Goal: Task Accomplishment & Management: Use online tool/utility

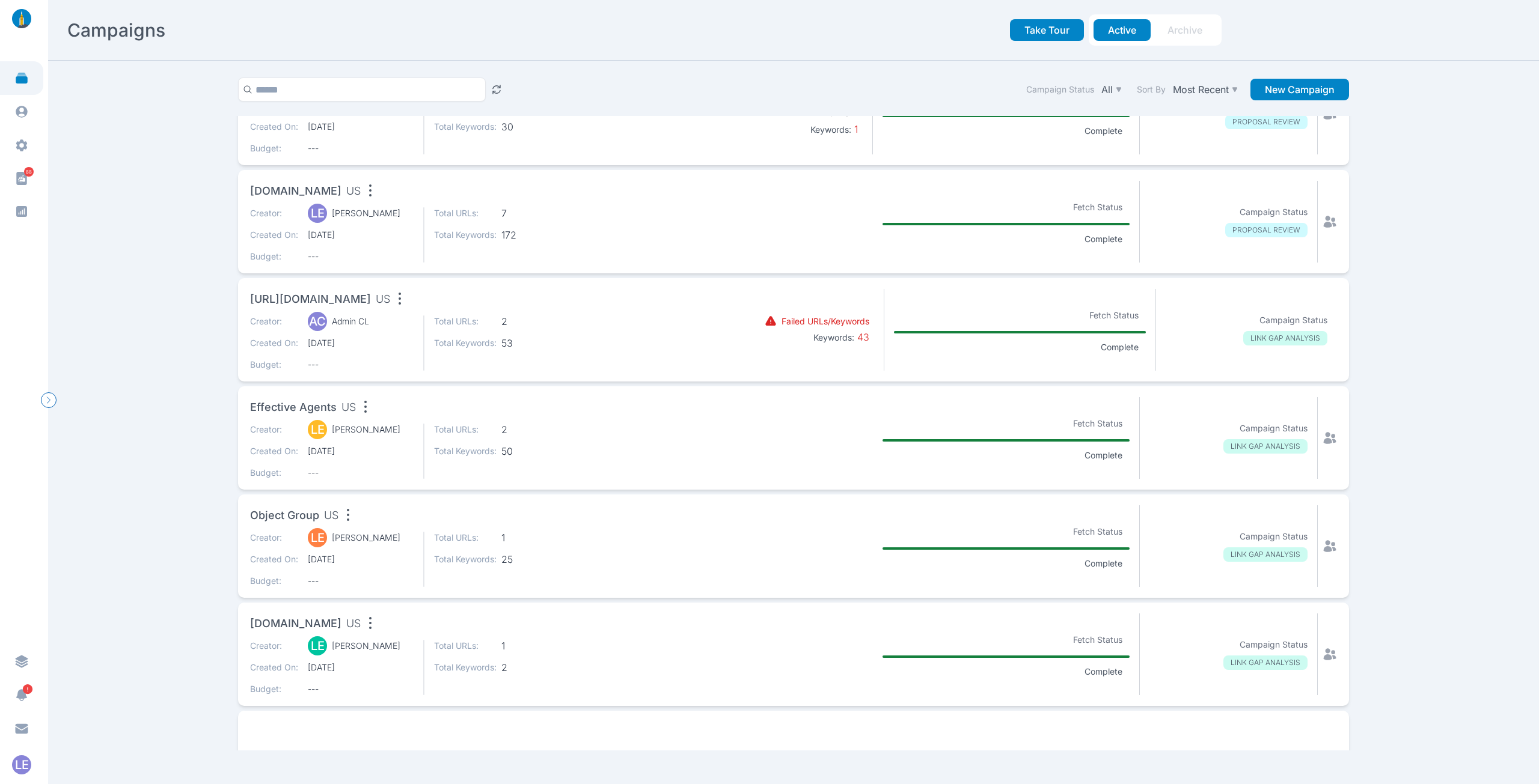
scroll to position [480, 0]
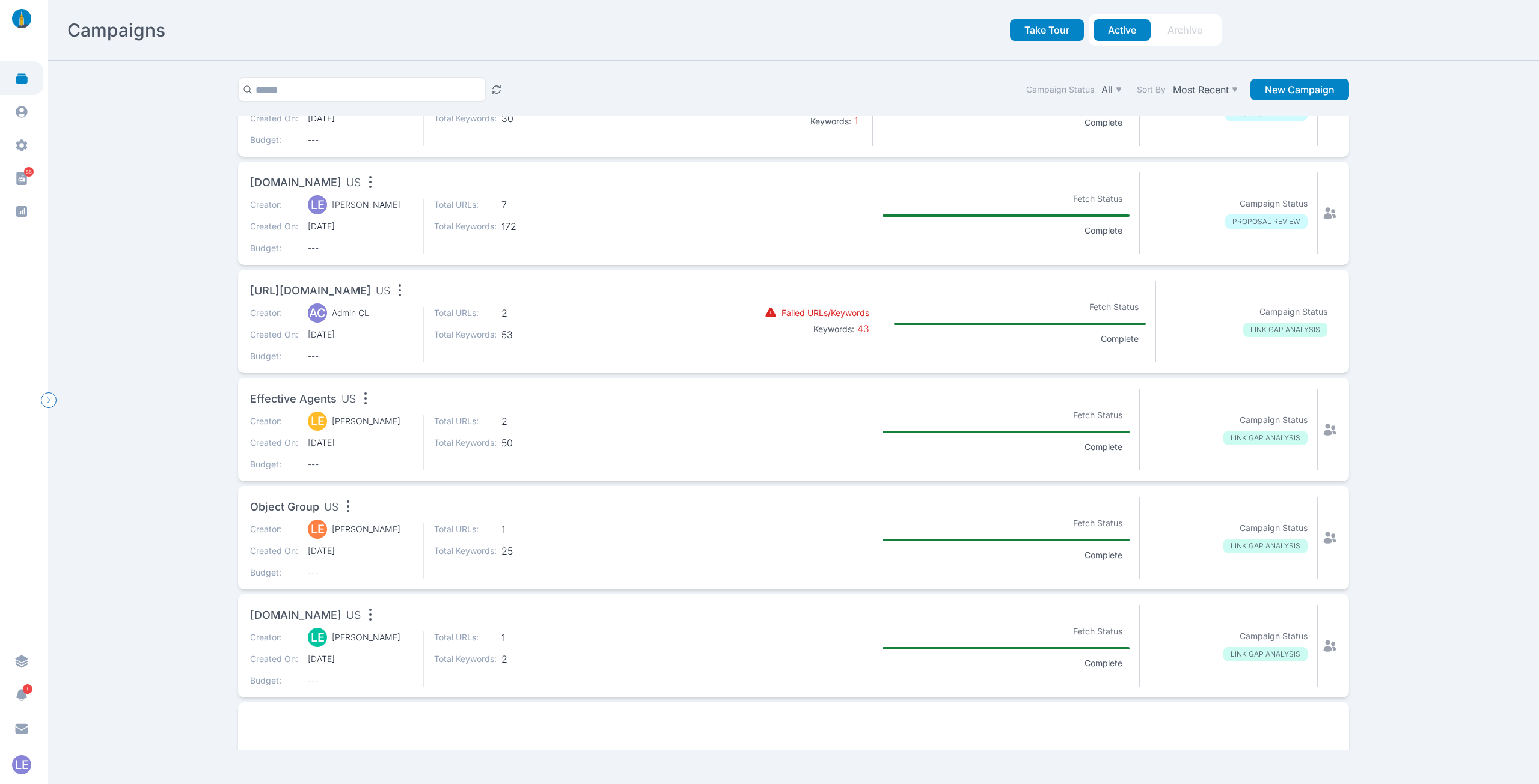
click at [290, 408] on div "Effective Agents US" at bounding box center [472, 400] width 445 height 24
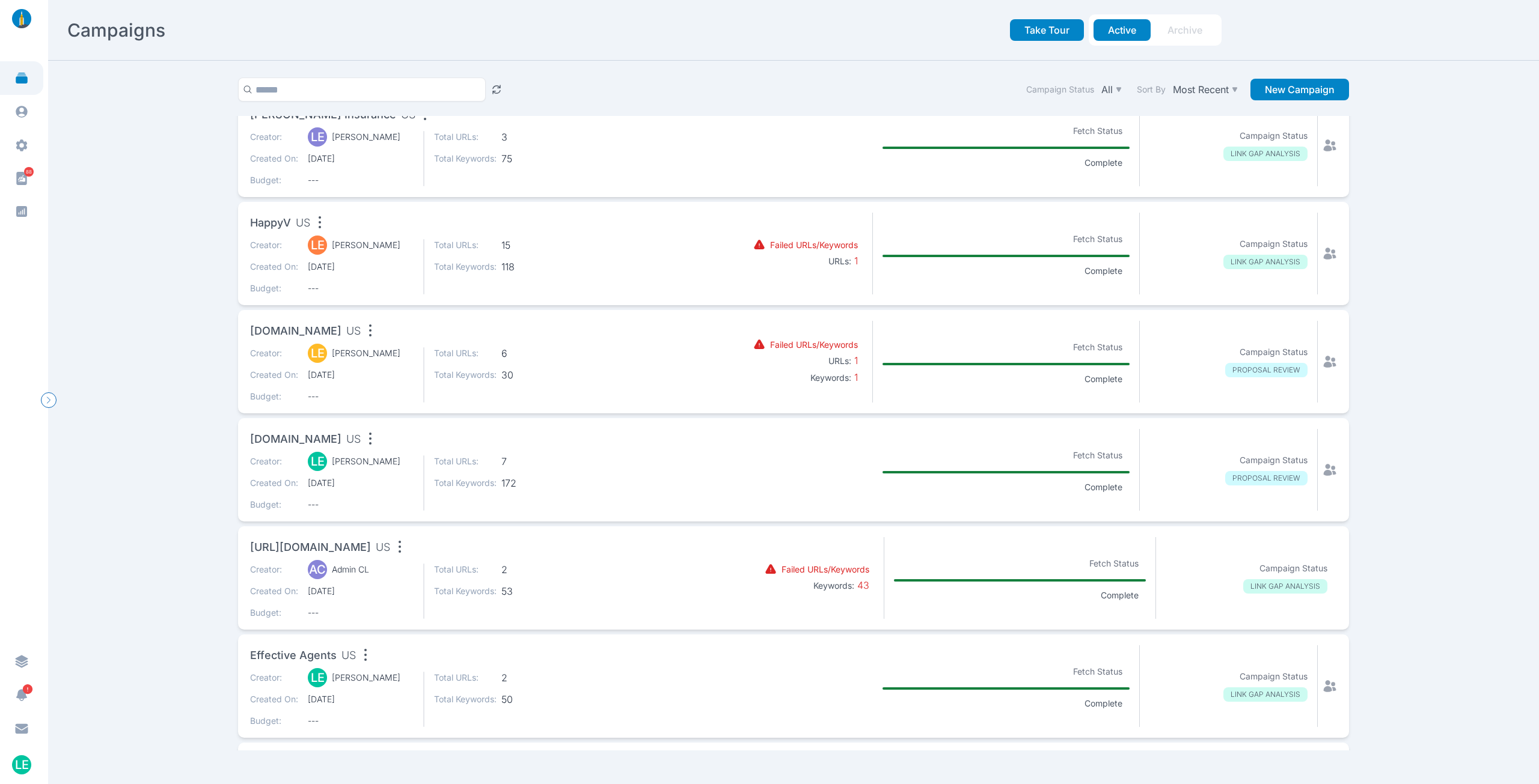
scroll to position [240, 0]
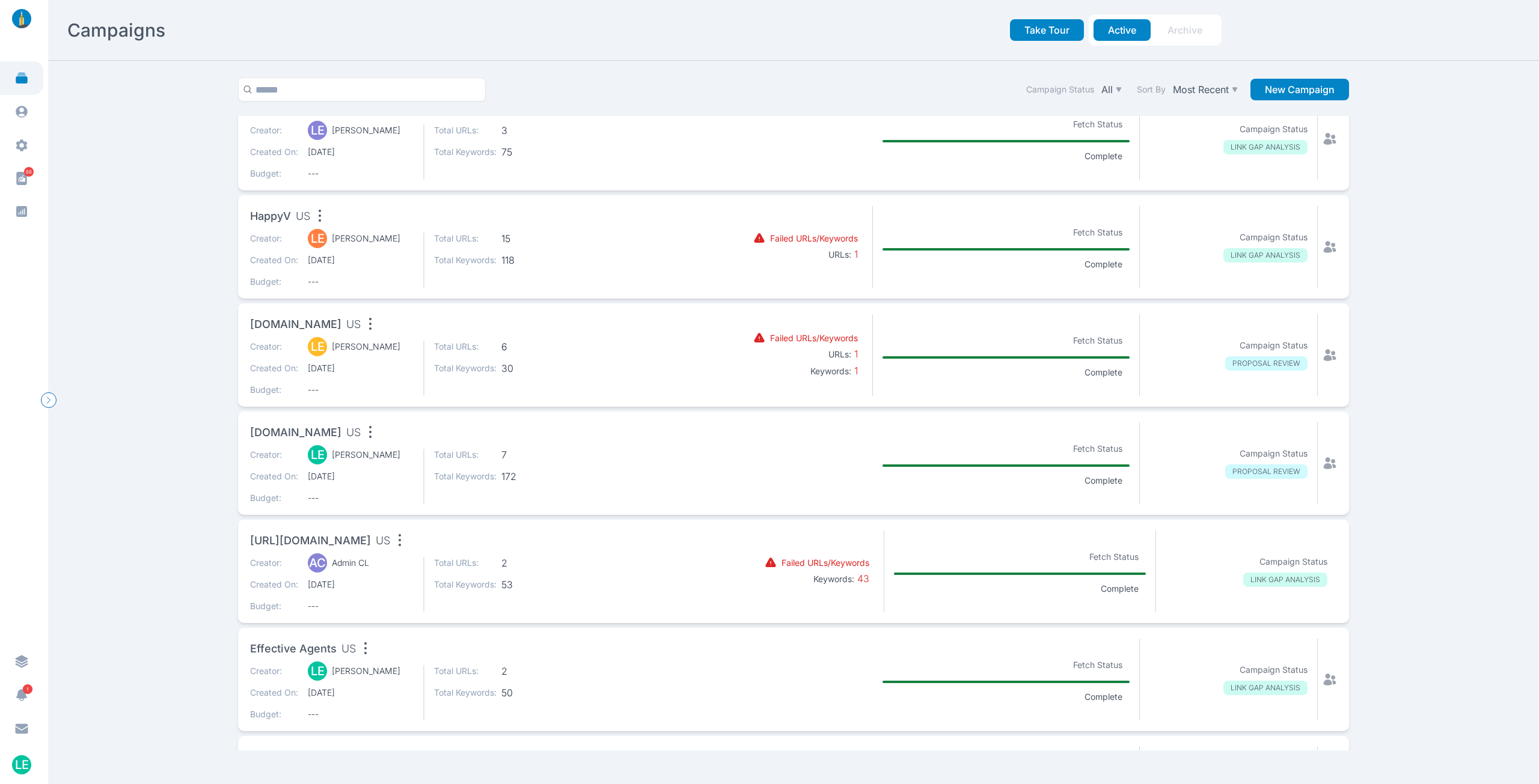
click at [343, 664] on section "Effective Agents US Creator: LE [PERSON_NAME] Created On: [DATE] Budget: --- To…" at bounding box center [472, 680] width 445 height 82
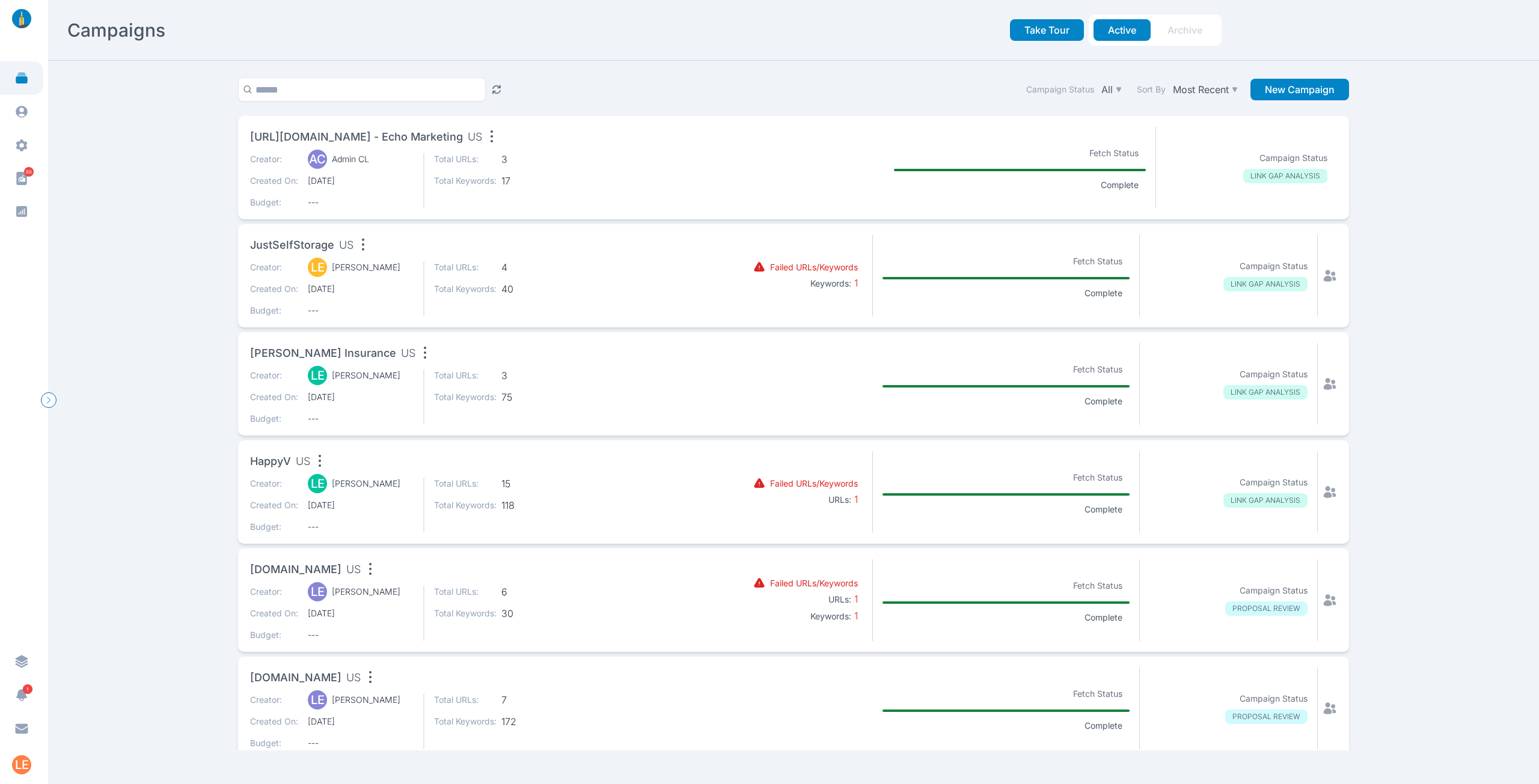
click at [268, 599] on div "Creator: LE [PERSON_NAME] Created On: [DATE] Budget: ---" at bounding box center [331, 613] width 163 height 55
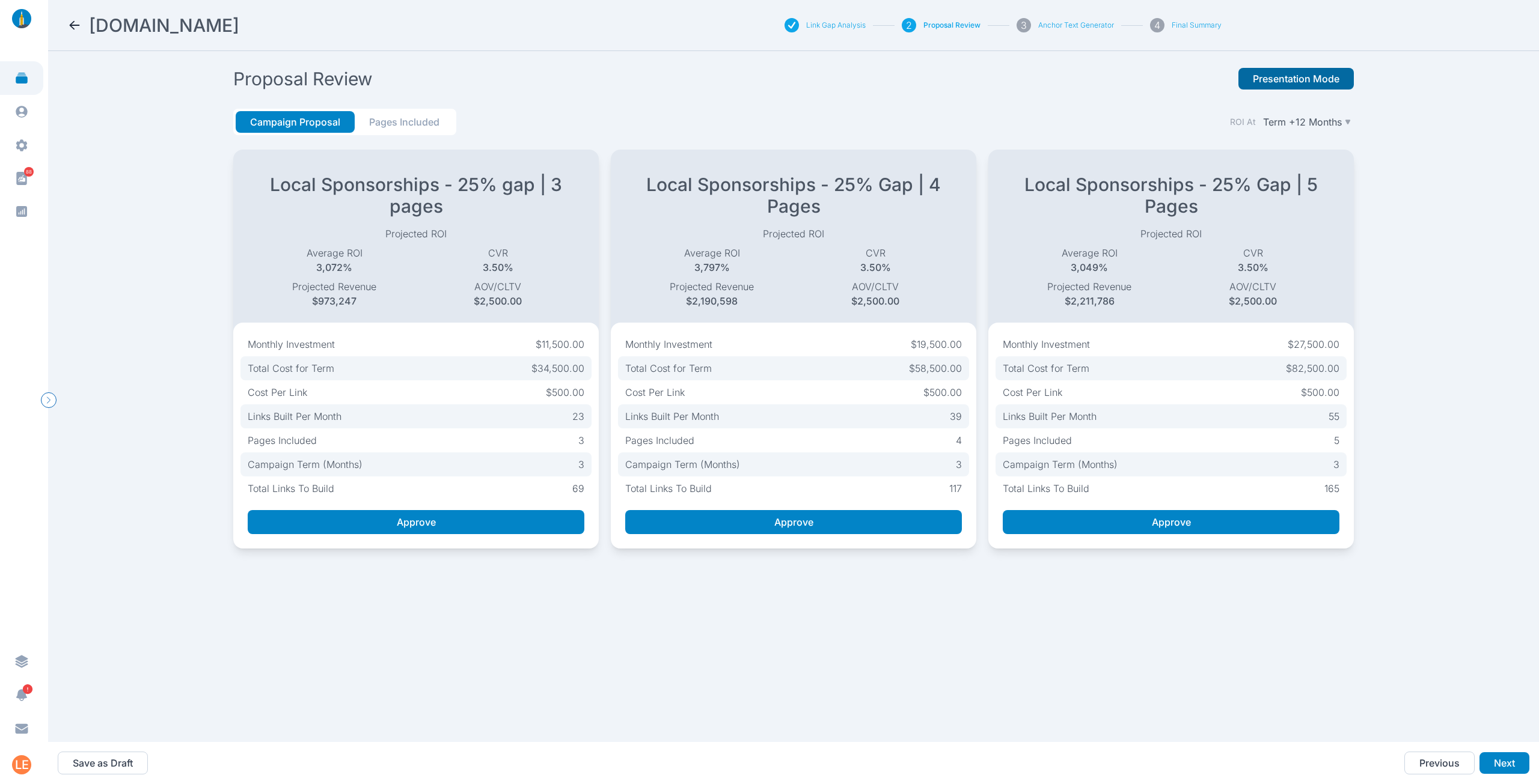
click at [1294, 79] on button "Presentation Mode" at bounding box center [1296, 78] width 116 height 21
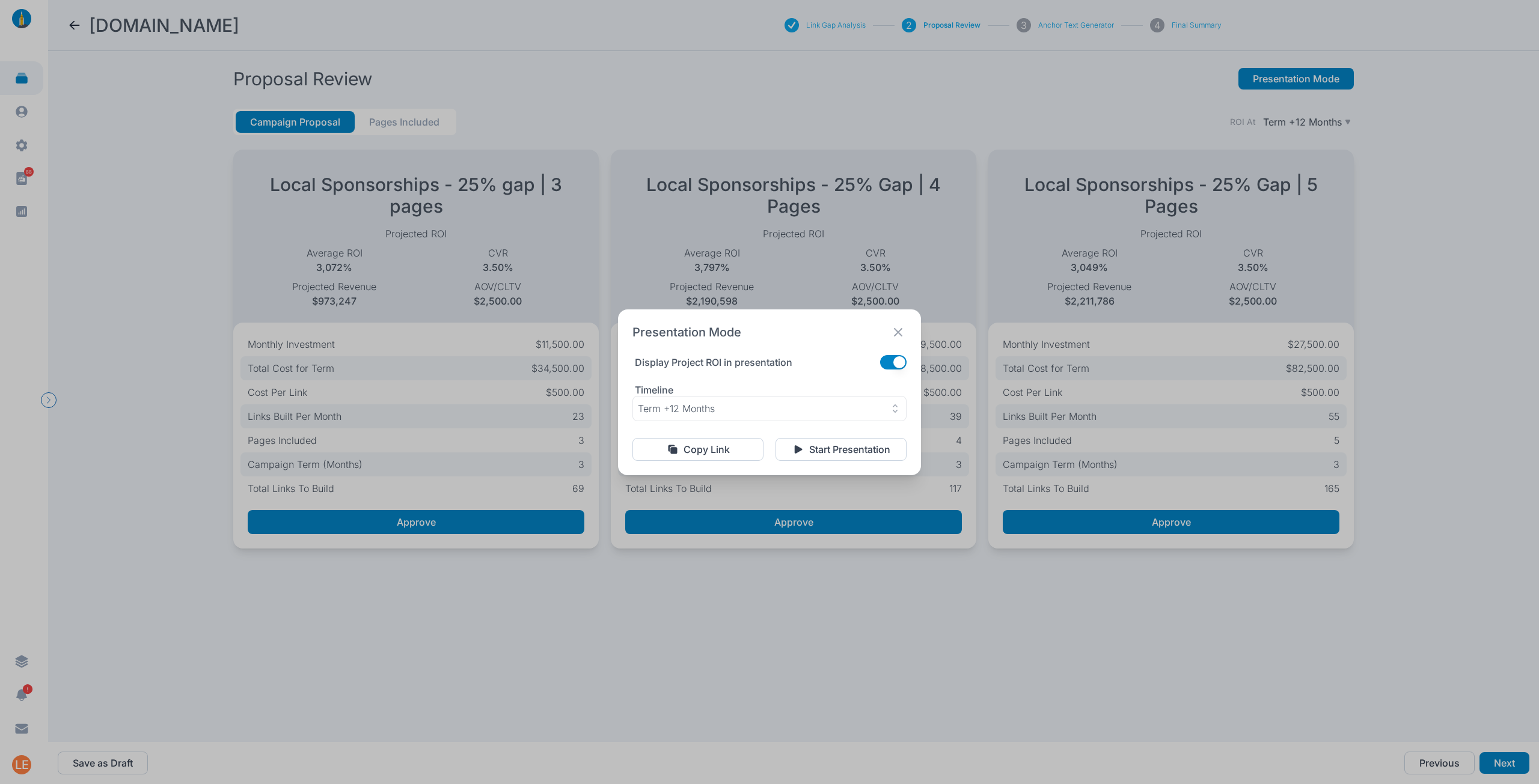
click at [1436, 764] on div "Presentation Mode Display Project ROI in presentation Timeline Term +12 Months …" at bounding box center [769, 392] width 1539 height 784
click at [899, 334] on icon at bounding box center [898, 332] width 9 height 9
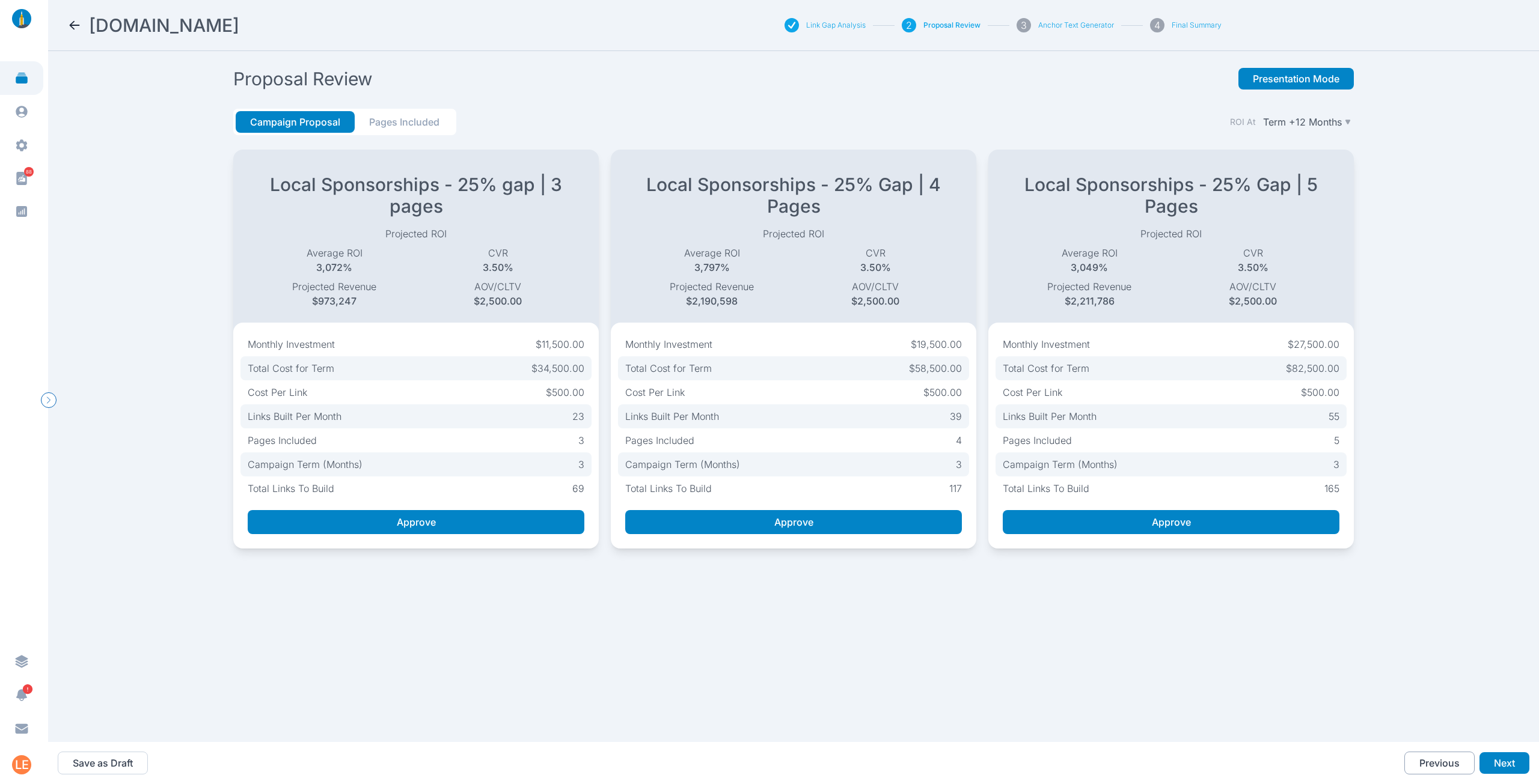
click at [1425, 755] on button "Previous" at bounding box center [1439, 763] width 70 height 23
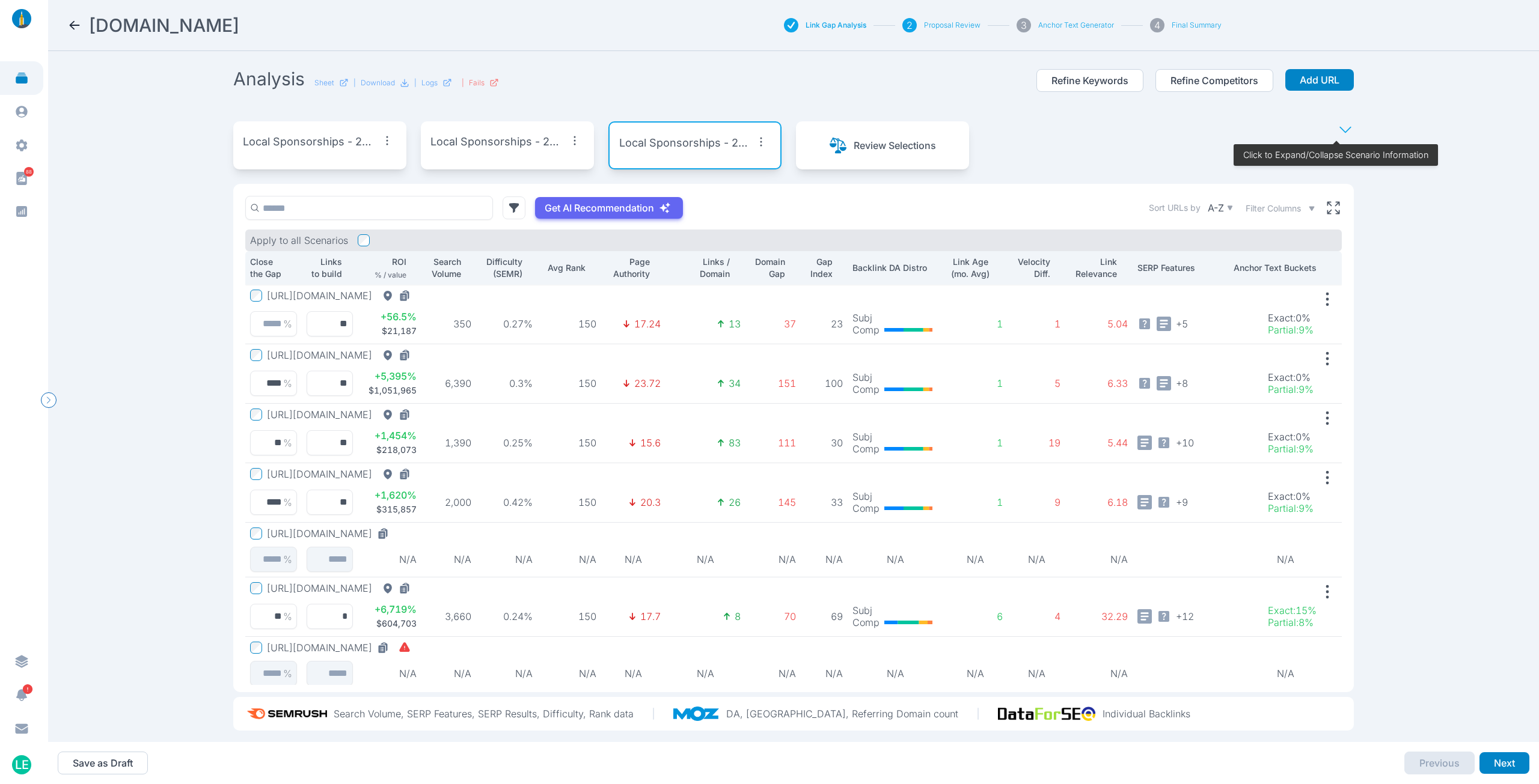
click at [306, 153] on div "Local Sponsorships - 25% gap | 3 pages" at bounding box center [319, 145] width 173 height 48
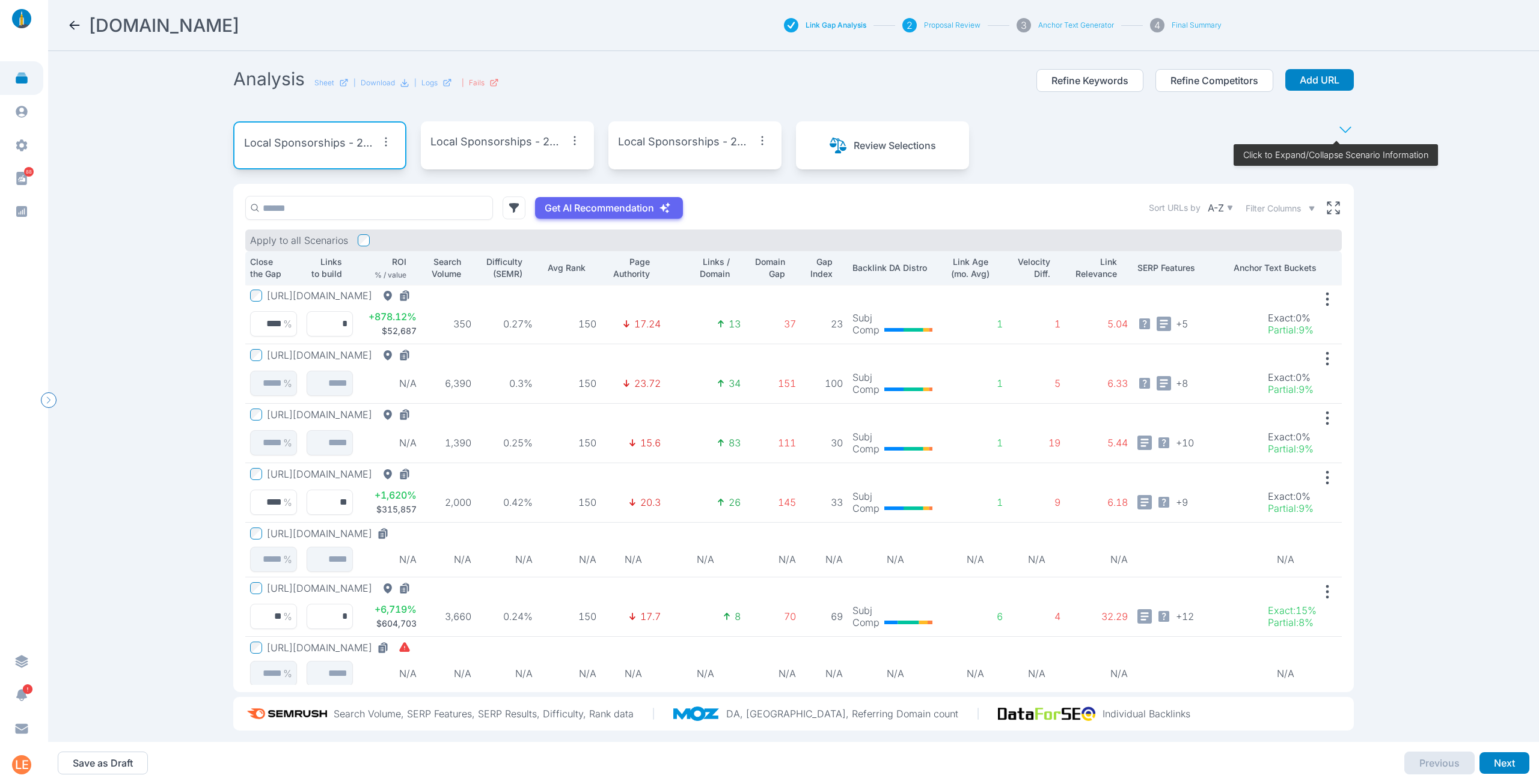
click at [462, 153] on div "Local Sponsorships - 25% Gap | 4 Pages" at bounding box center [507, 145] width 173 height 48
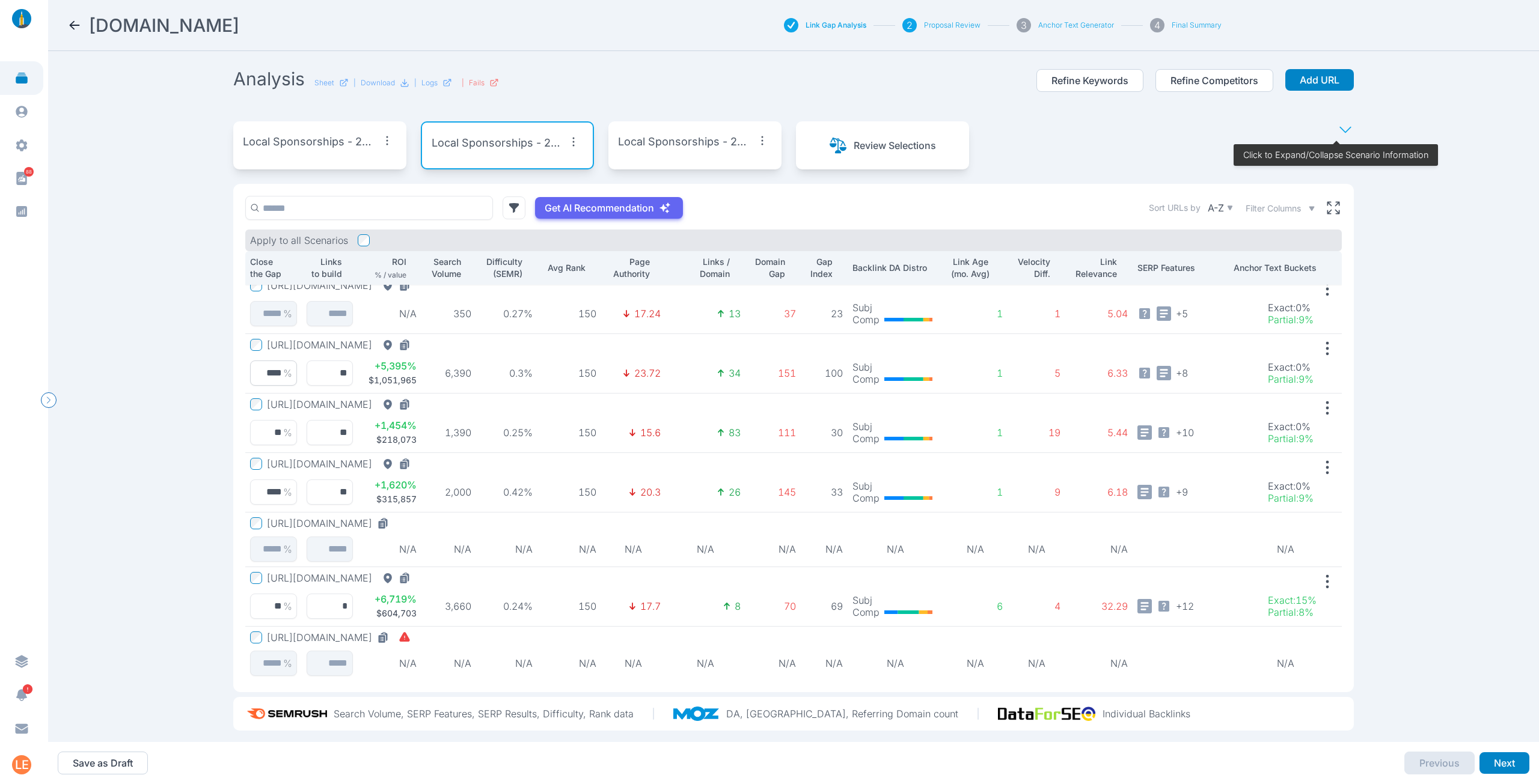
scroll to position [18, 0]
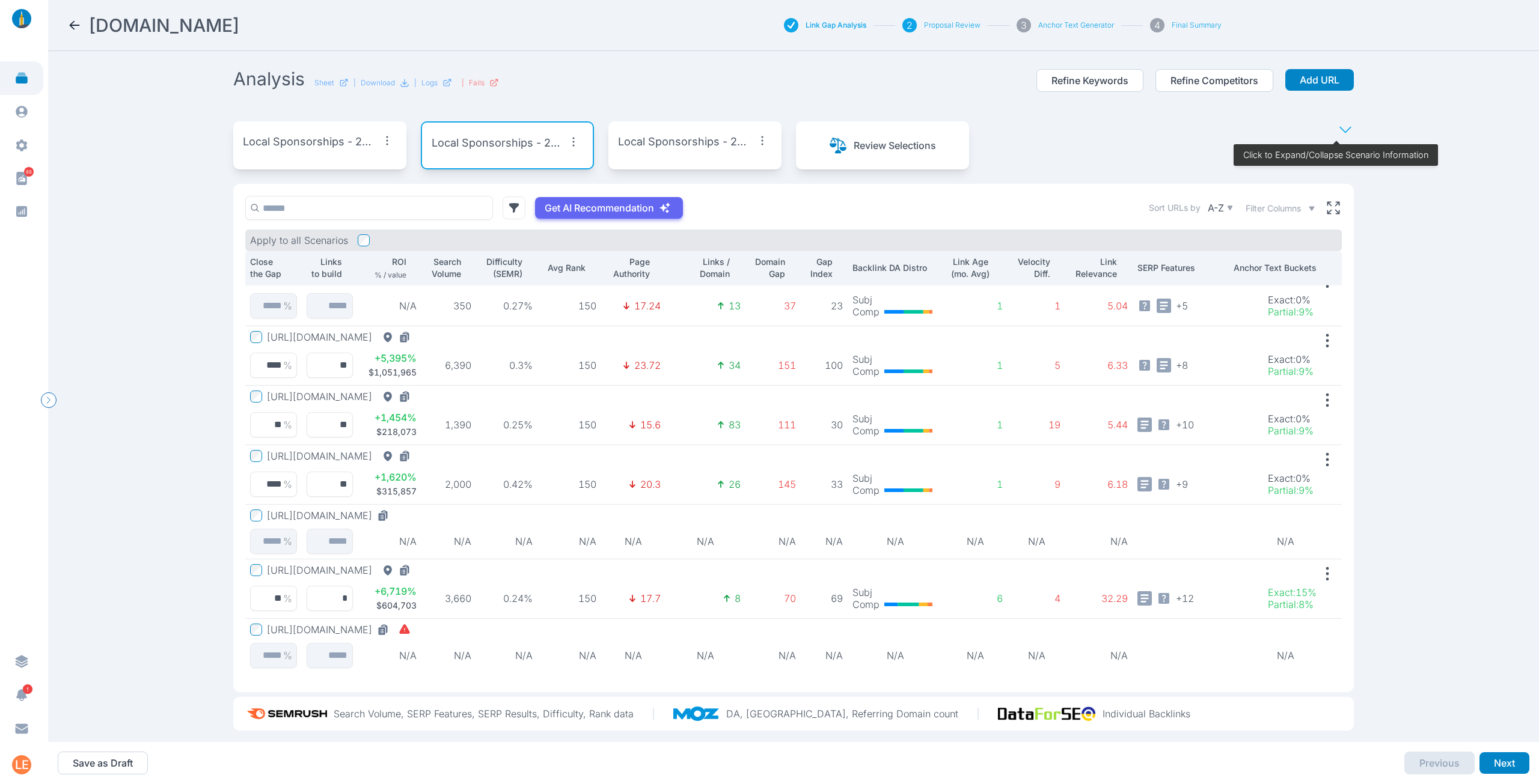
click at [664, 144] on p "Local Sponsorships - 25% Gap | 5 Pages" at bounding box center [685, 142] width 135 height 17
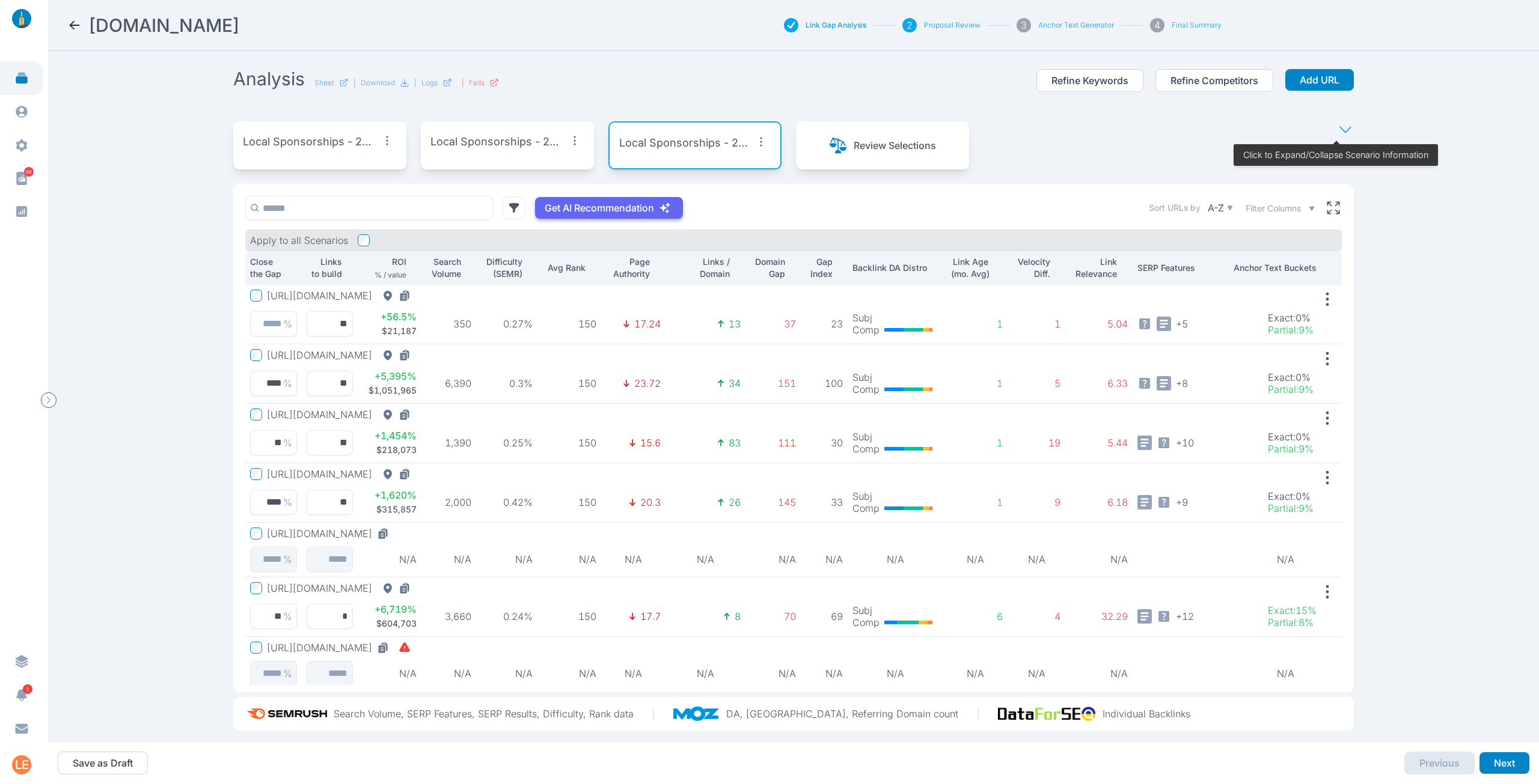
click at [317, 145] on p "Local Sponsorships - 25% gap | 3 pages" at bounding box center [310, 142] width 135 height 17
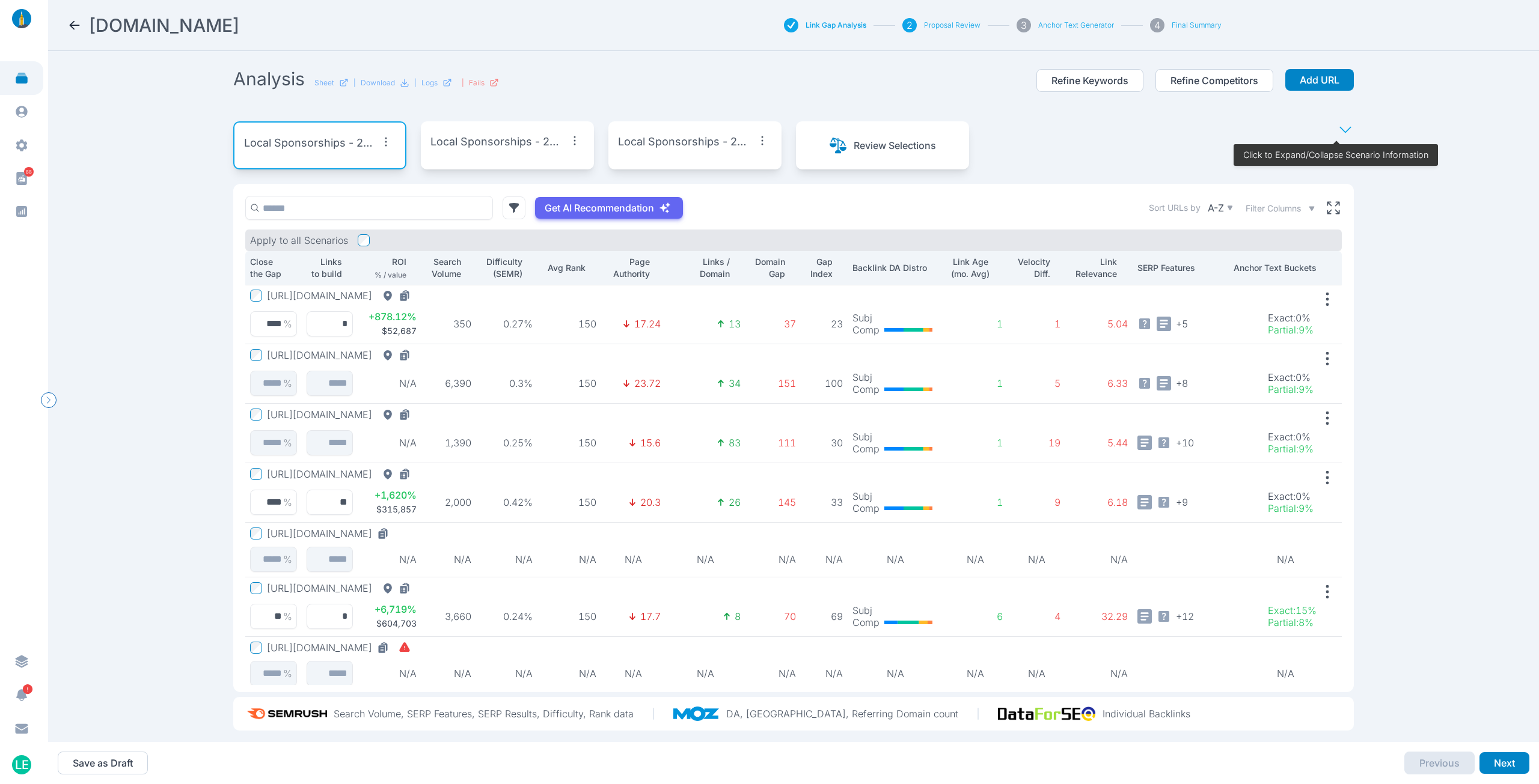
click at [459, 147] on p "Local Sponsorships - 25% Gap | 4 Pages" at bounding box center [498, 142] width 135 height 17
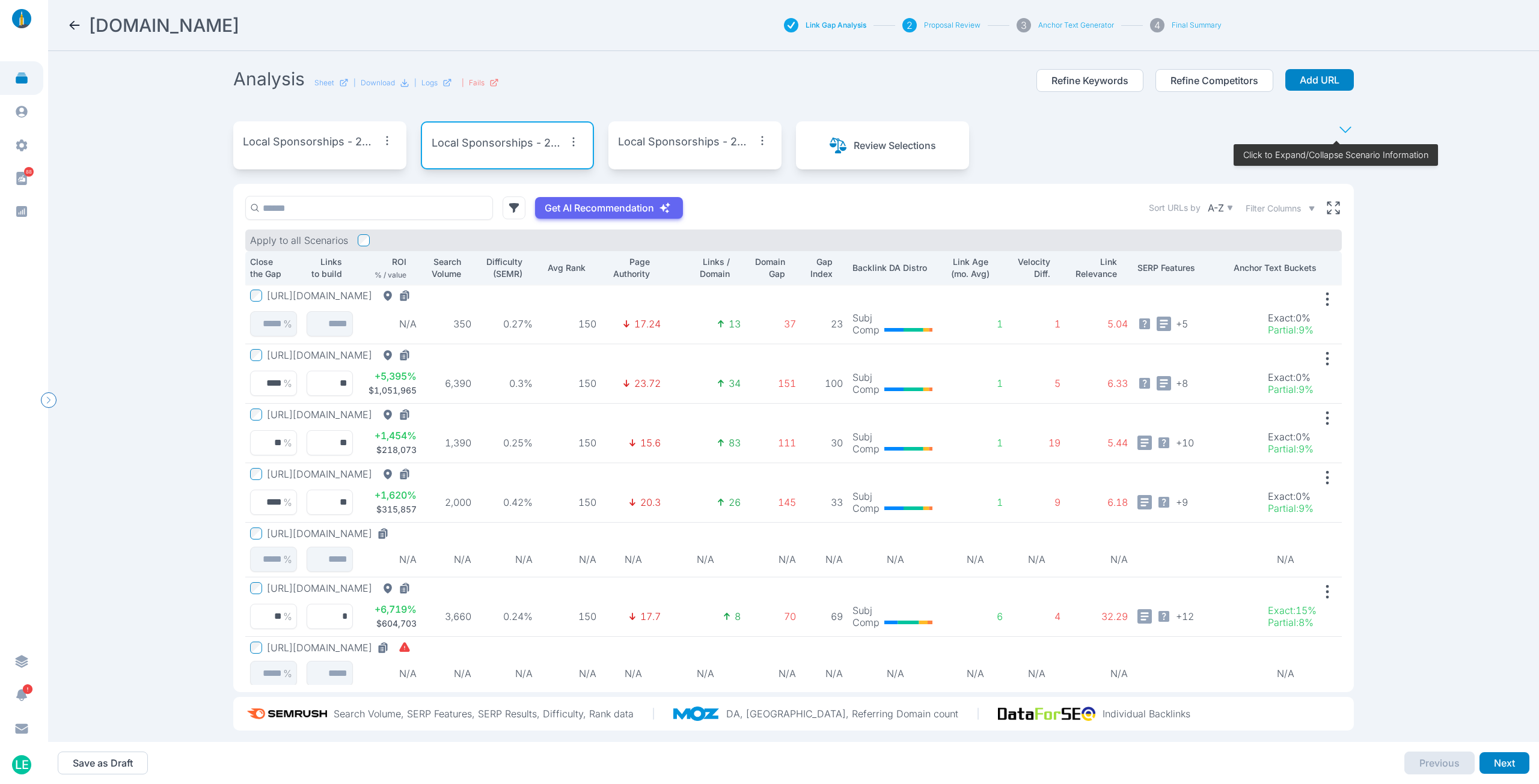
click at [674, 144] on p "Local Sponsorships - 25% Gap | 5 Pages" at bounding box center [685, 142] width 135 height 17
click at [277, 137] on p "Local Sponsorships - 25% gap | 3 pages" at bounding box center [310, 142] width 135 height 17
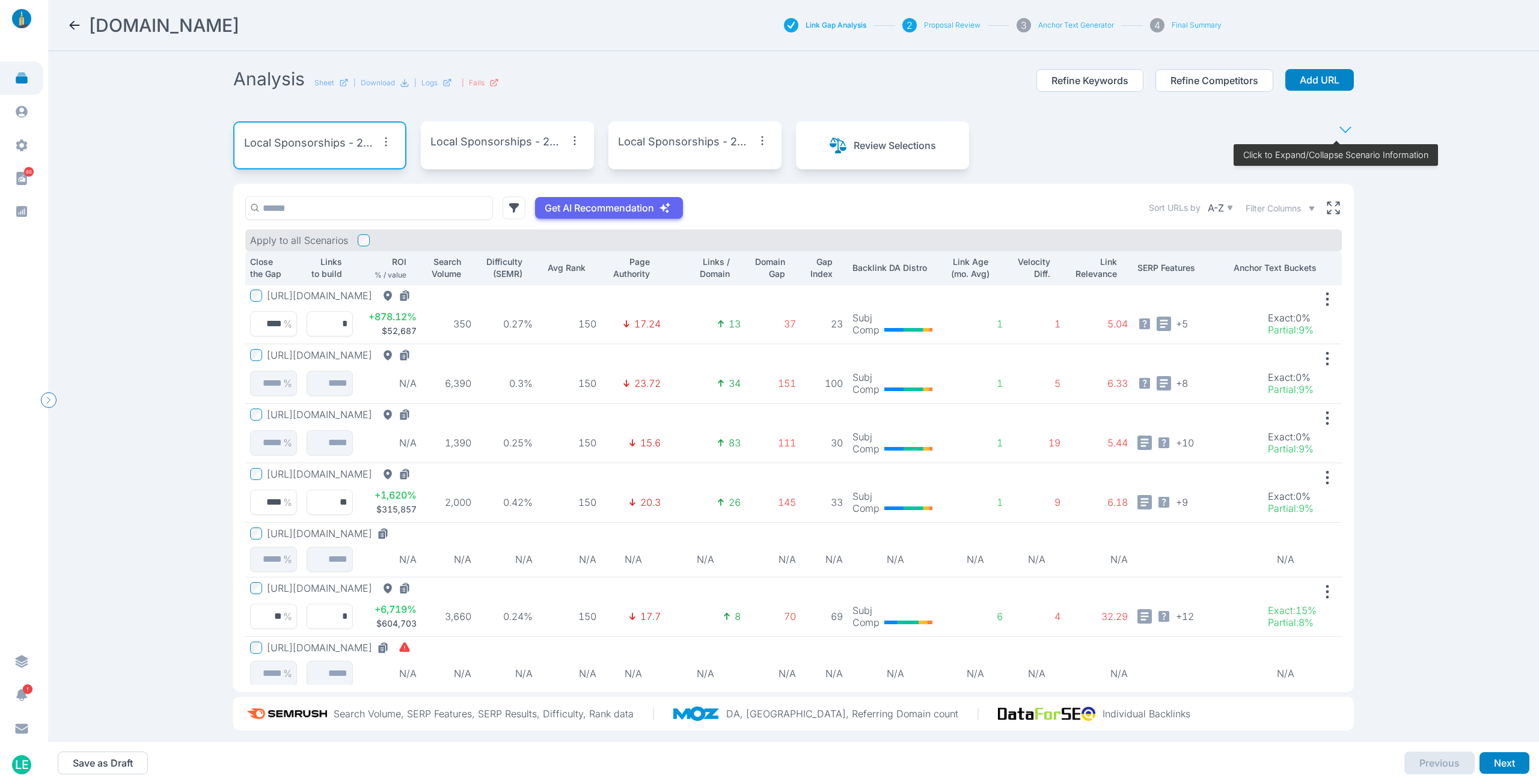
scroll to position [15, 0]
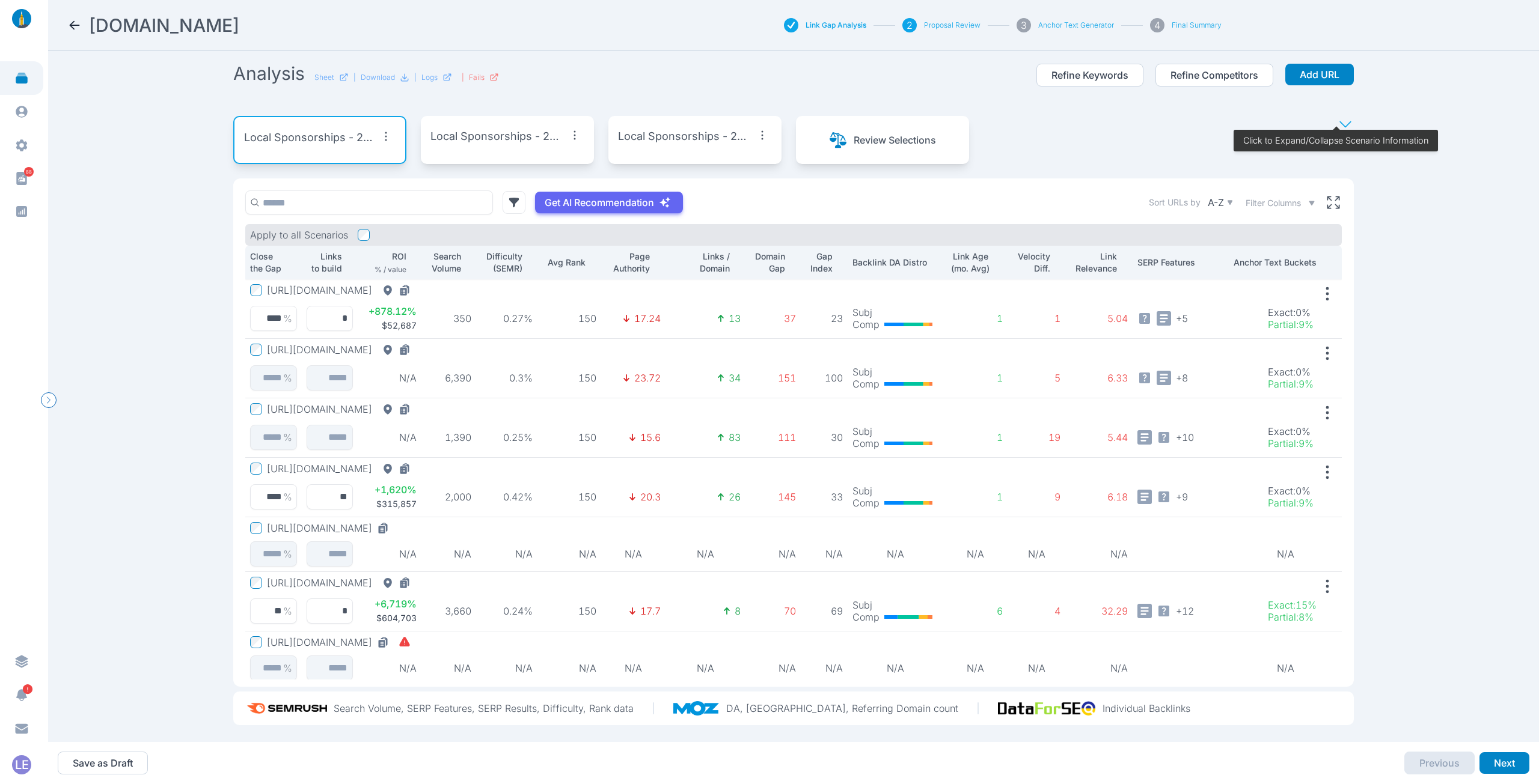
click at [438, 136] on div "Local Sponsorships - 25% Gap | 4 Pages" at bounding box center [507, 136] width 154 height 21
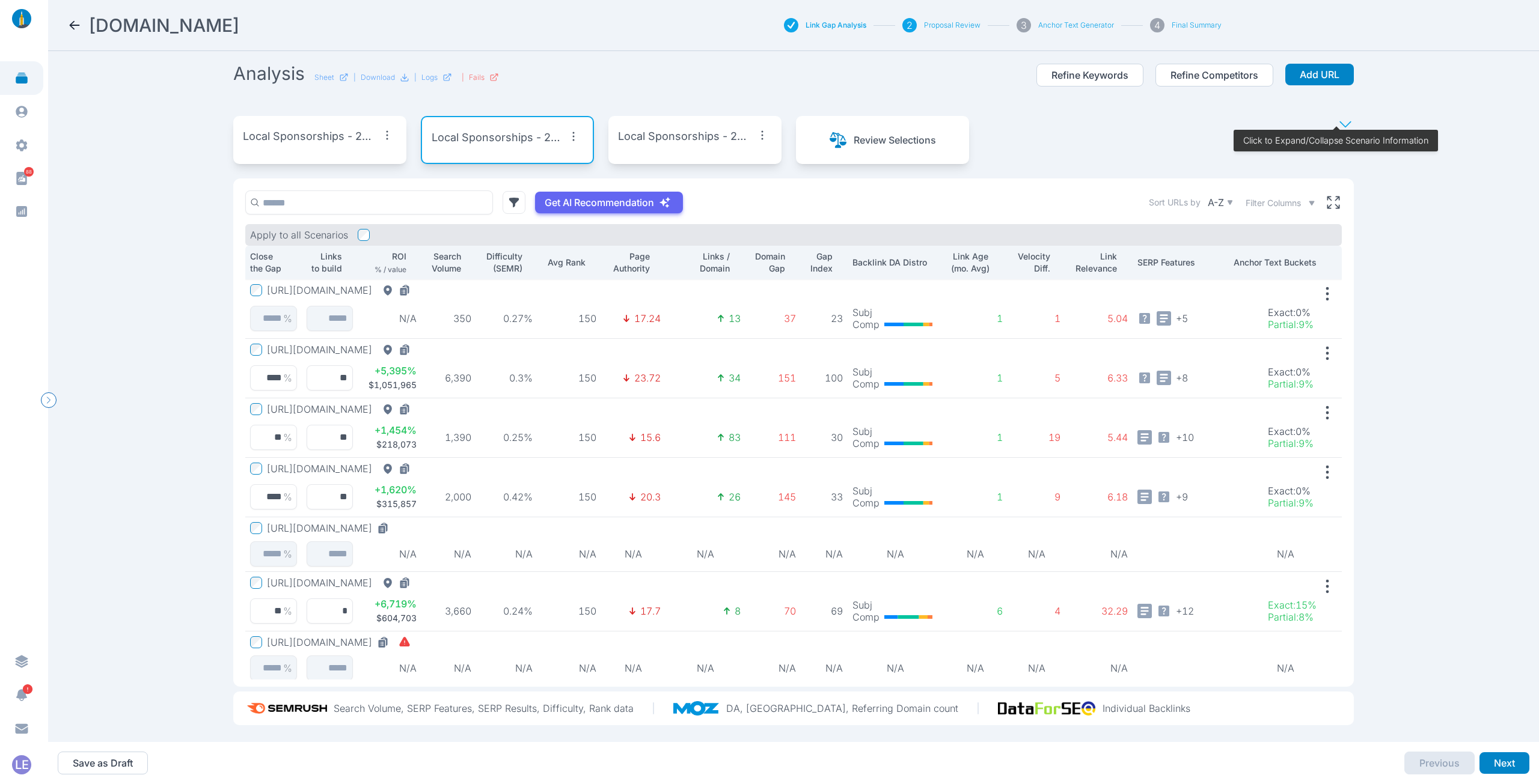
click at [686, 128] on p "Local Sponsorships - 25% Gap | 5 Pages" at bounding box center [685, 136] width 135 height 17
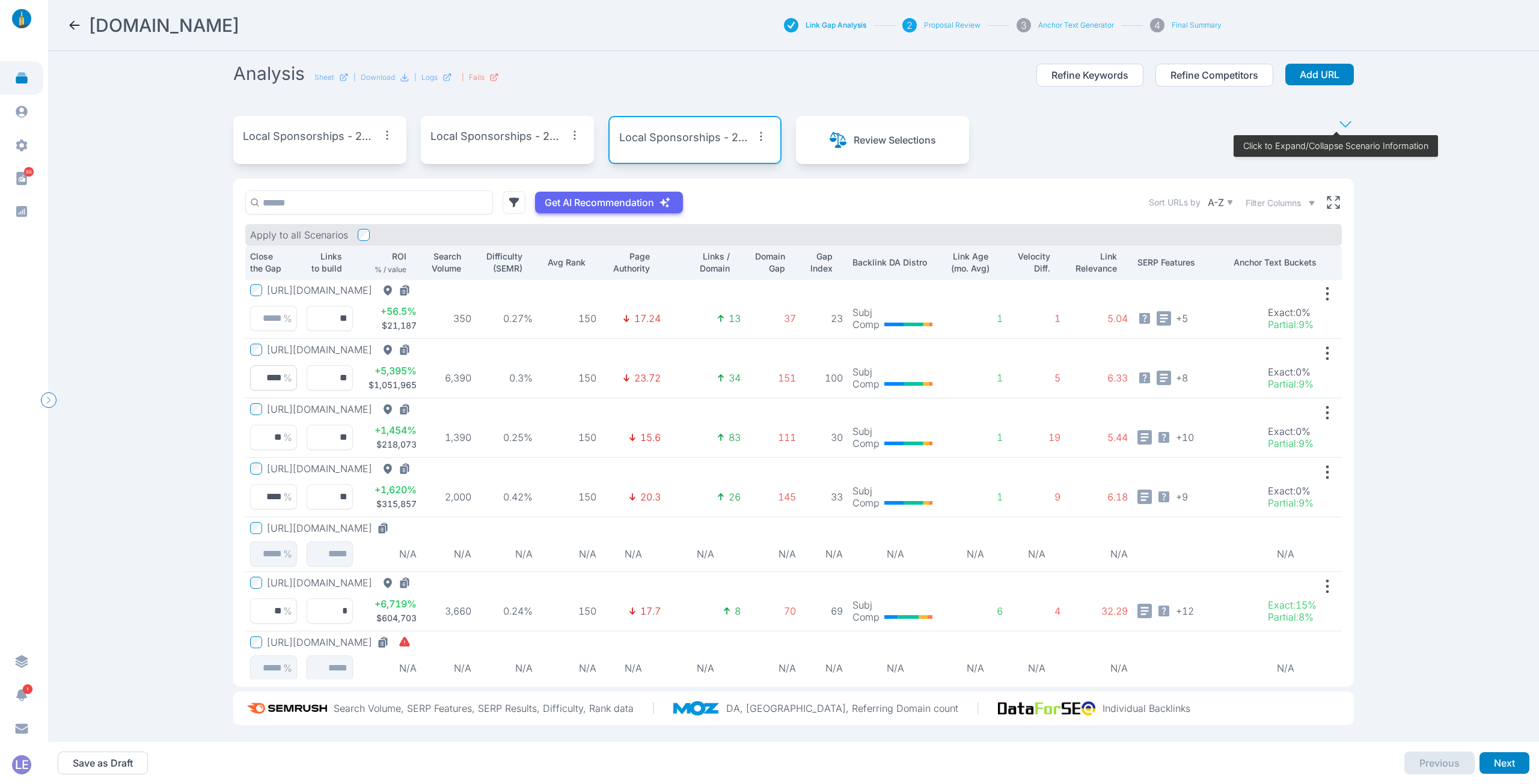
scroll to position [0, 0]
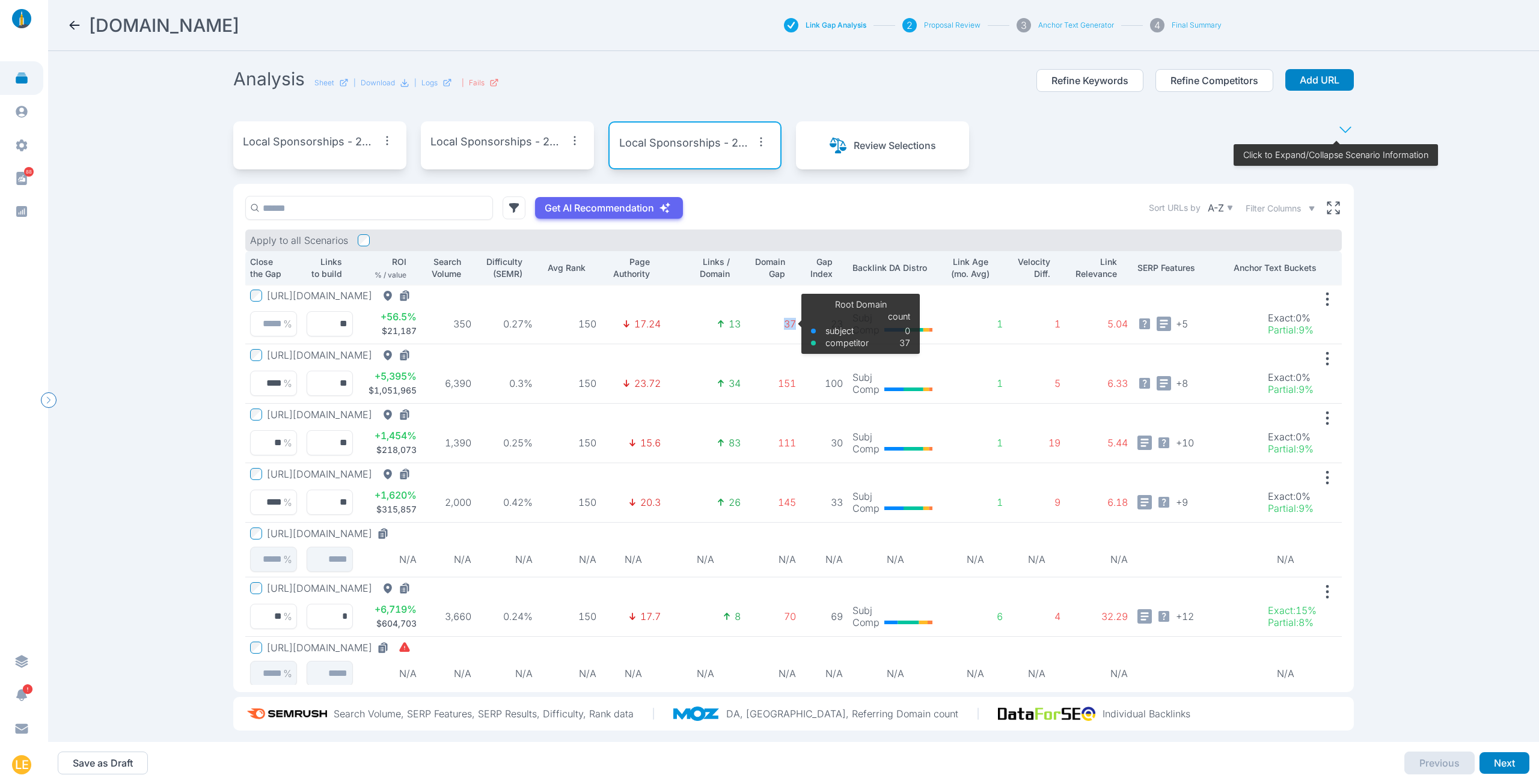
drag, startPoint x: 786, startPoint y: 320, endPoint x: 758, endPoint y: 326, distance: 28.6
click at [758, 326] on p "37" at bounding box center [773, 324] width 46 height 12
click at [1502, 763] on button "Next" at bounding box center [1504, 763] width 50 height 21
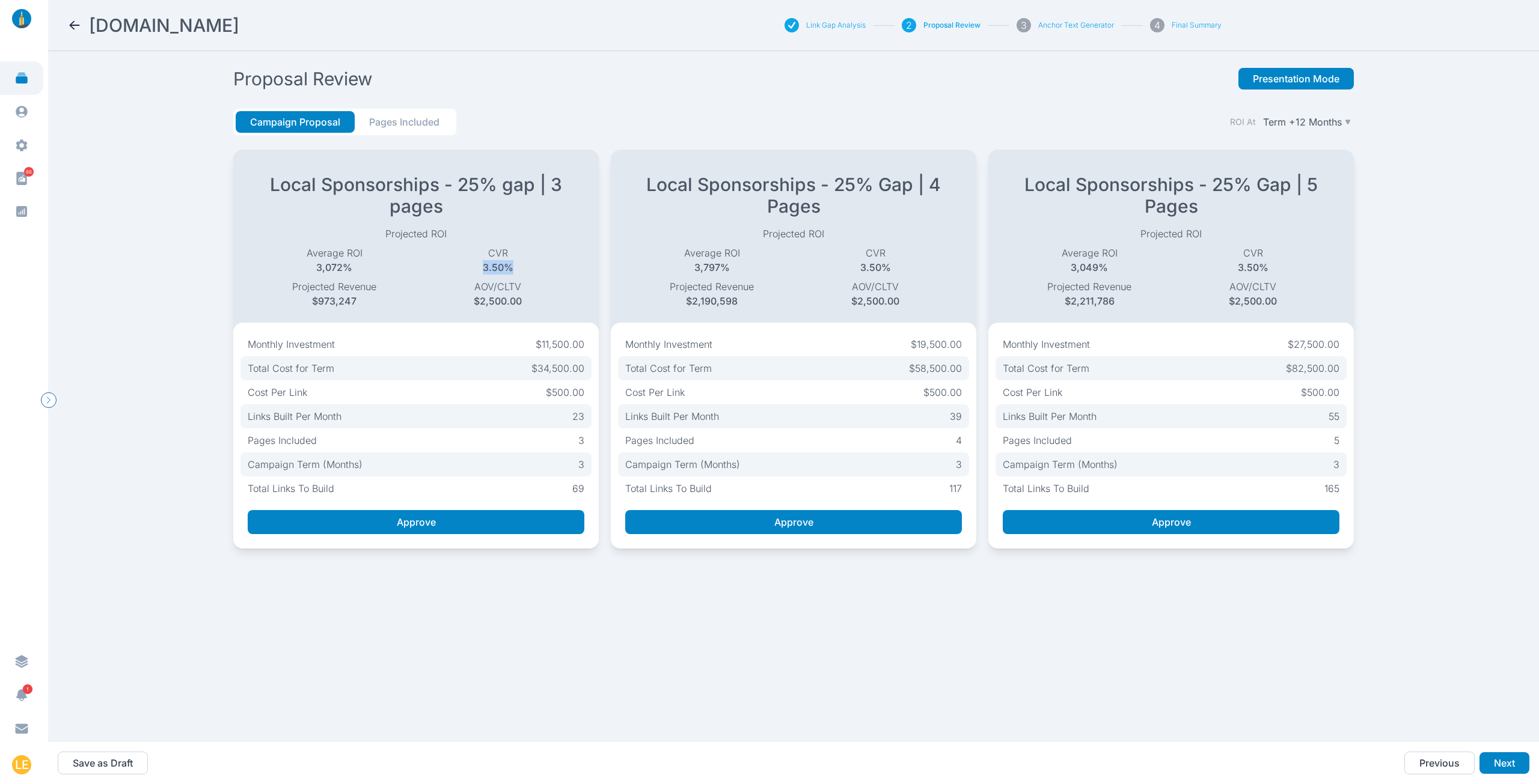
drag, startPoint x: 515, startPoint y: 268, endPoint x: 478, endPoint y: 269, distance: 37.0
click at [478, 269] on p "3.50%" at bounding box center [497, 268] width 163 height 15
drag, startPoint x: 375, startPoint y: 301, endPoint x: 360, endPoint y: 301, distance: 15.0
click at [360, 301] on p "$973,247" at bounding box center [334, 301] width 163 height 15
click at [1285, 81] on button "Presentation Mode" at bounding box center [1296, 78] width 116 height 21
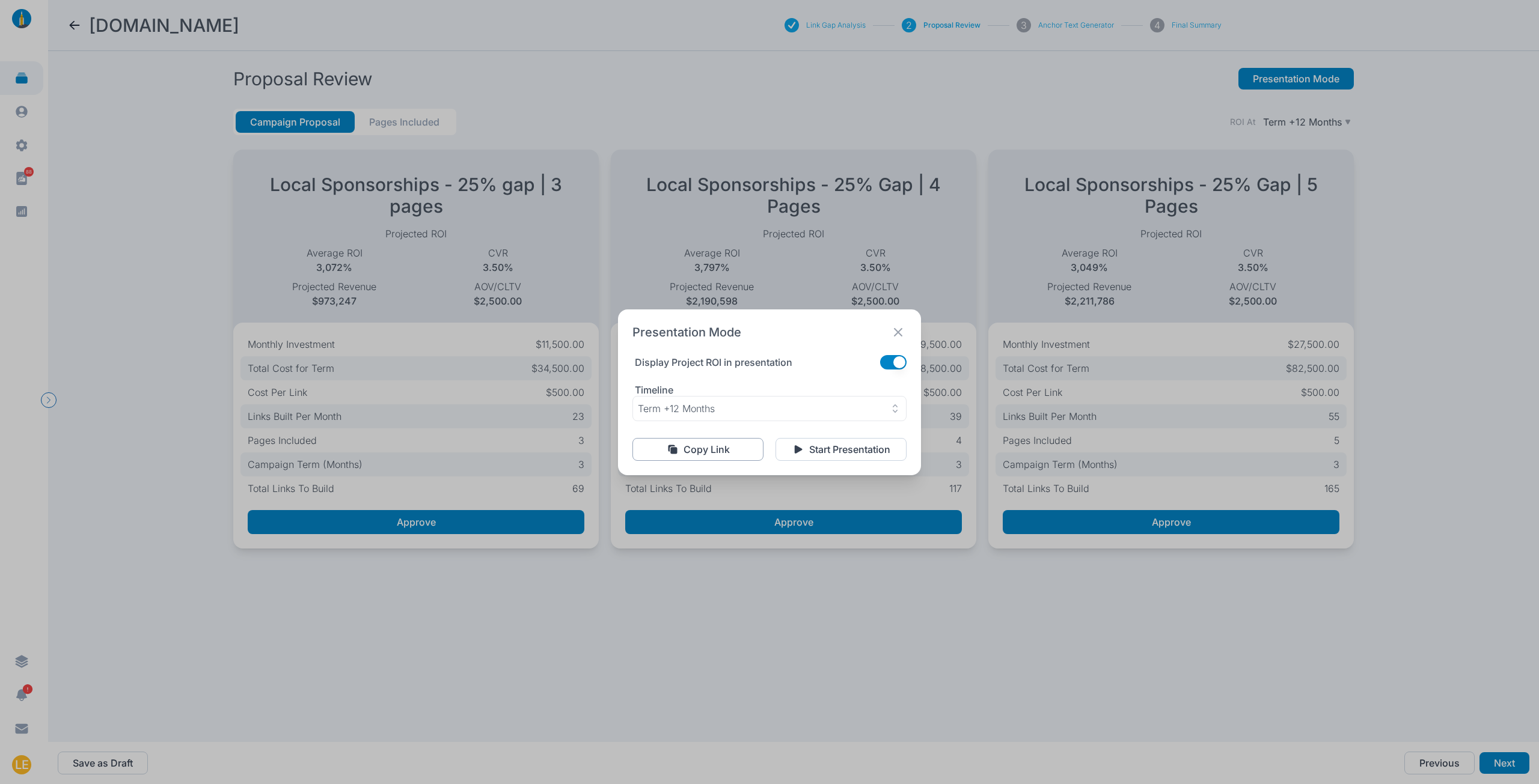
click at [720, 450] on p "Copy Link" at bounding box center [707, 449] width 46 height 12
click at [894, 332] on icon at bounding box center [898, 332] width 17 height 17
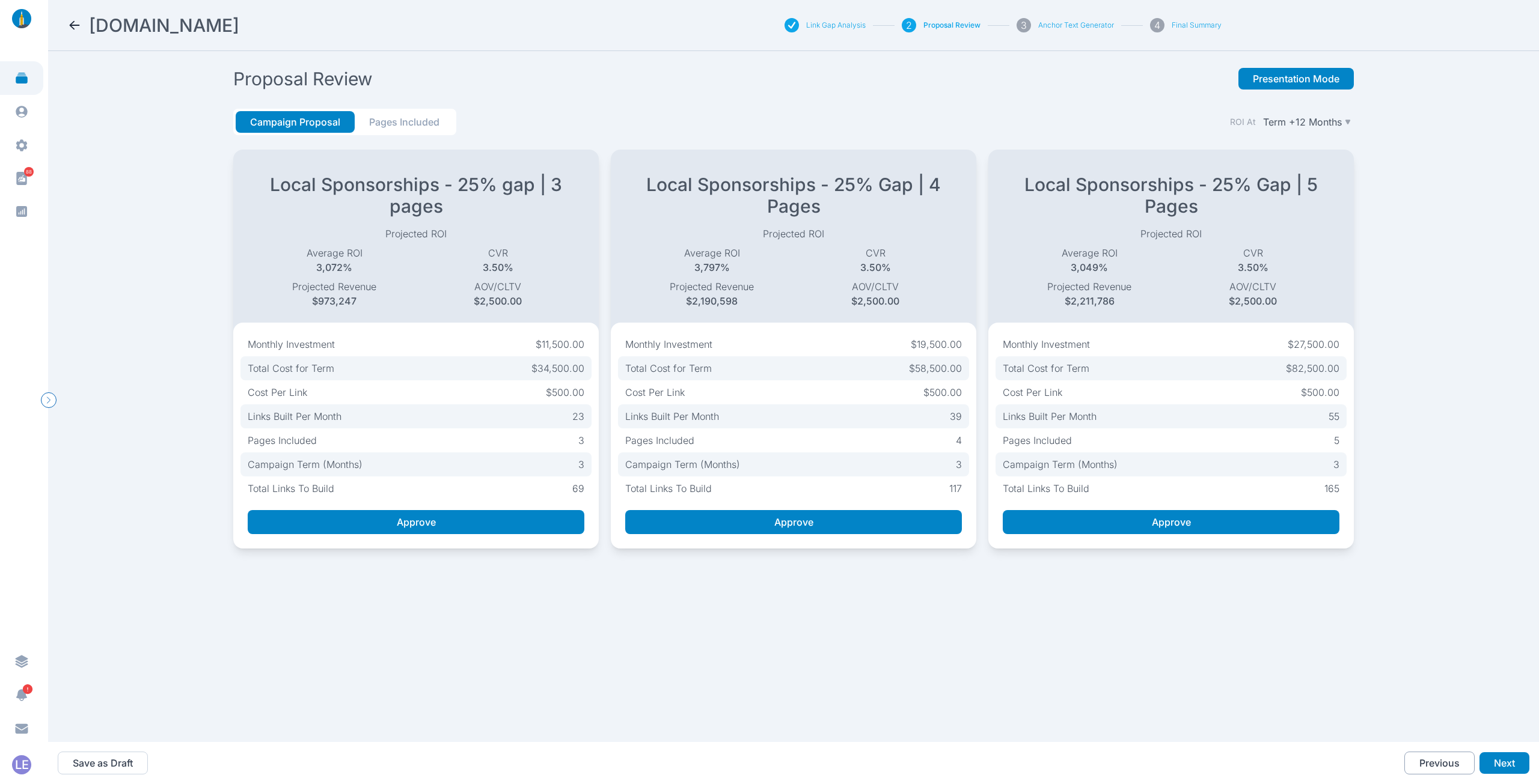
click at [1430, 761] on button "Previous" at bounding box center [1439, 763] width 70 height 23
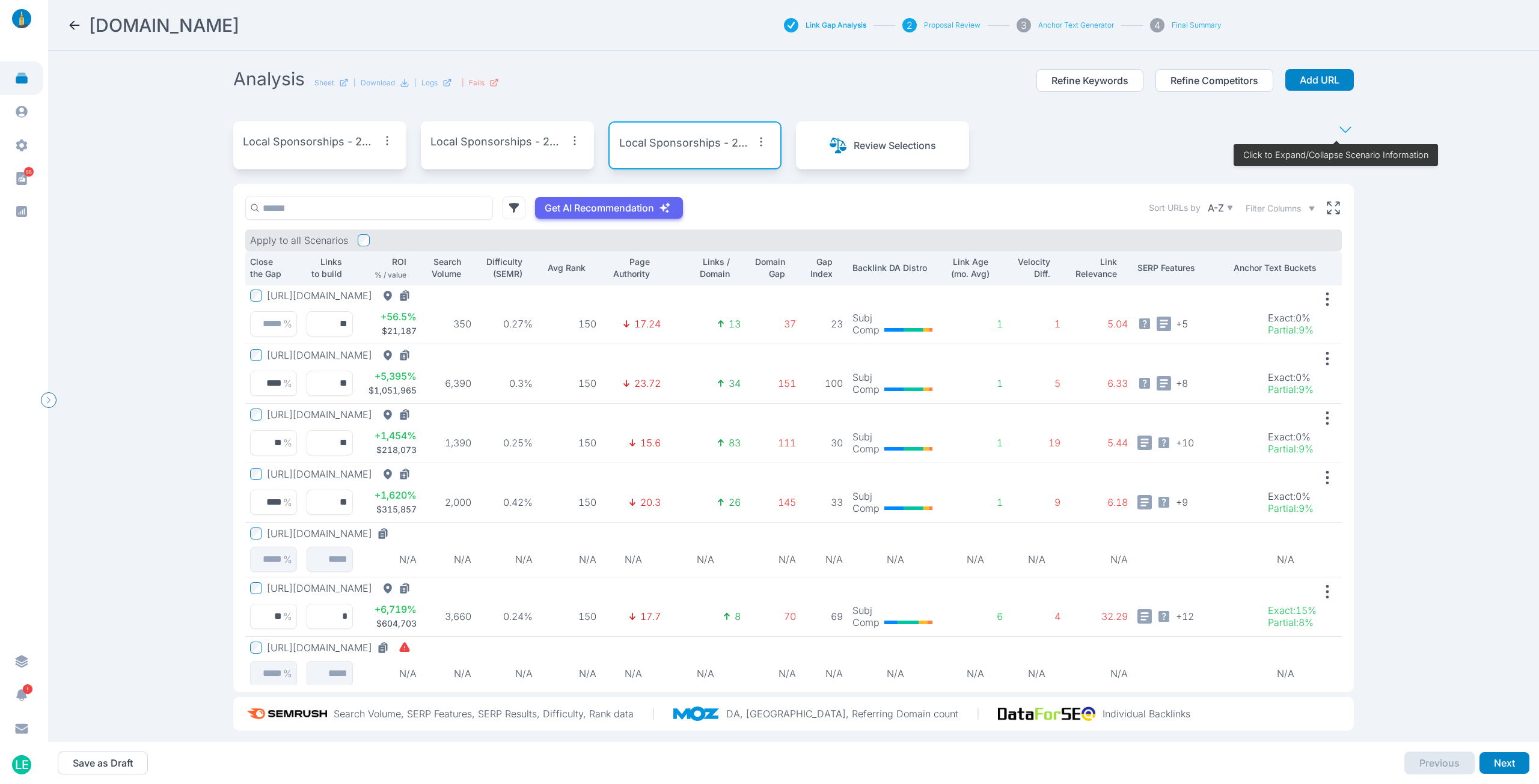
click at [325, 148] on p "Local Sponsorships - 25% gap | 3 pages" at bounding box center [310, 142] width 135 height 17
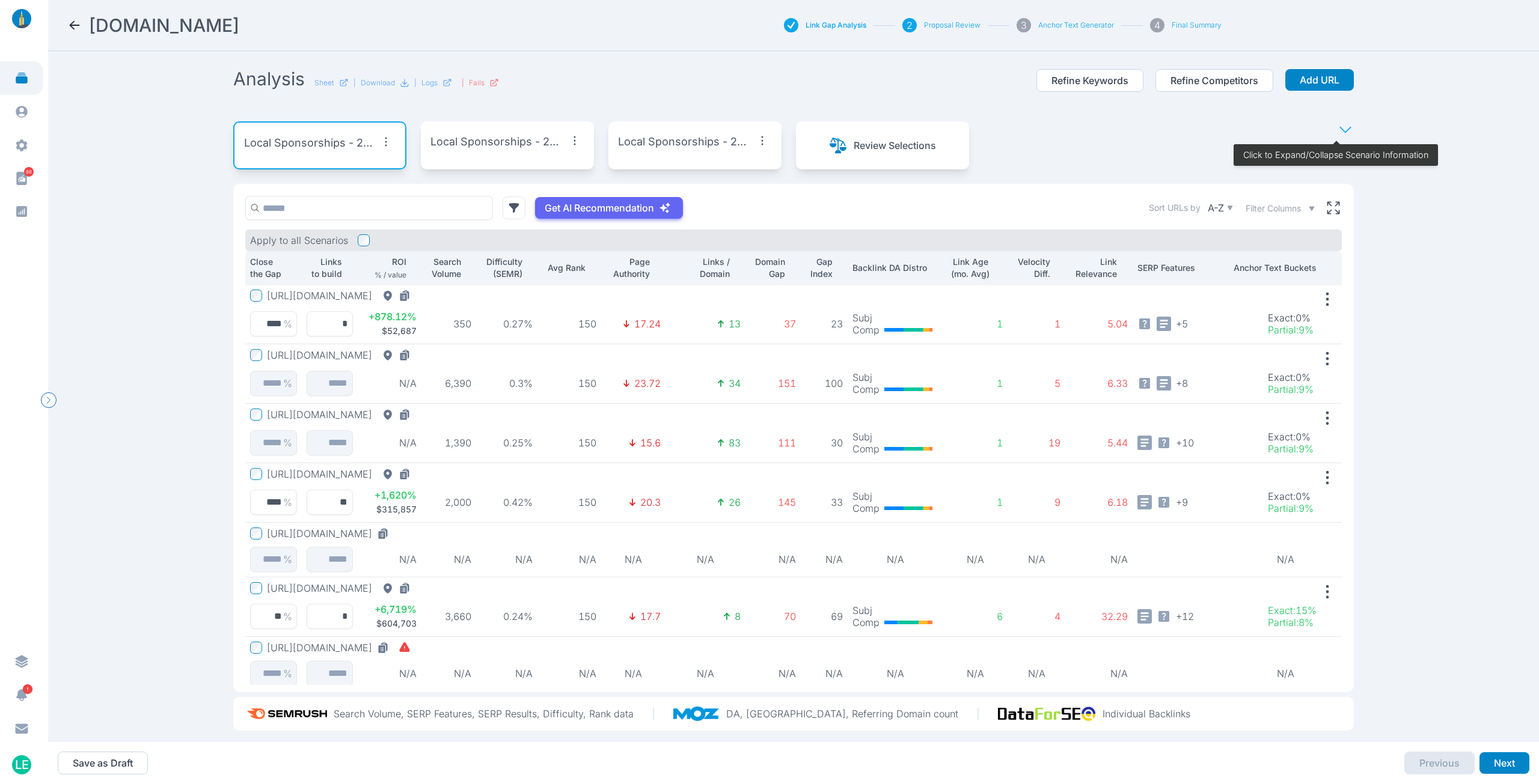
click at [379, 140] on icon "button" at bounding box center [385, 141] width 19 height 19
click at [363, 170] on span "Edit Scenario" at bounding box center [353, 169] width 59 height 12
